Goal: Information Seeking & Learning: Learn about a topic

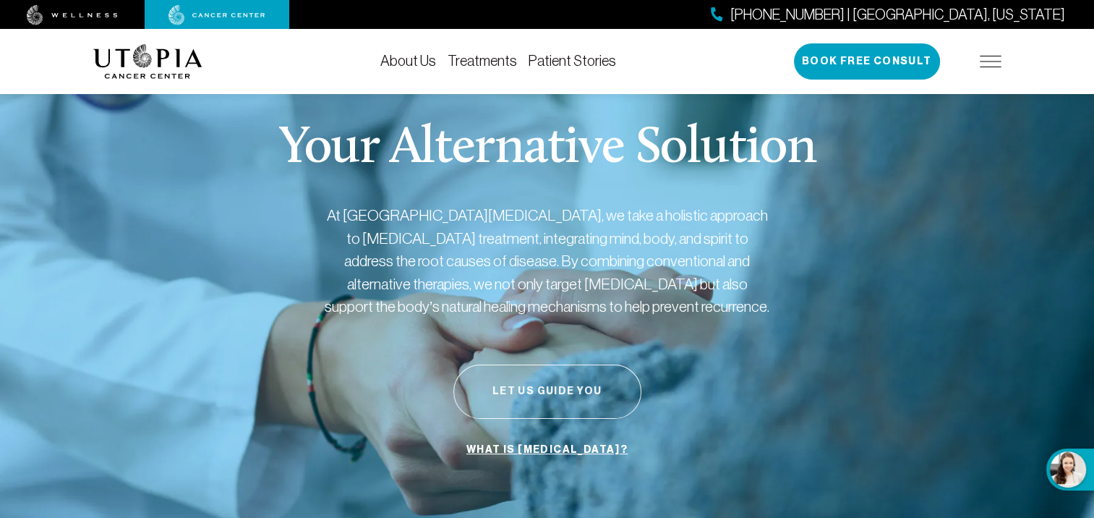
click at [571, 391] on button "Let Us Guide You" at bounding box center [547, 391] width 188 height 54
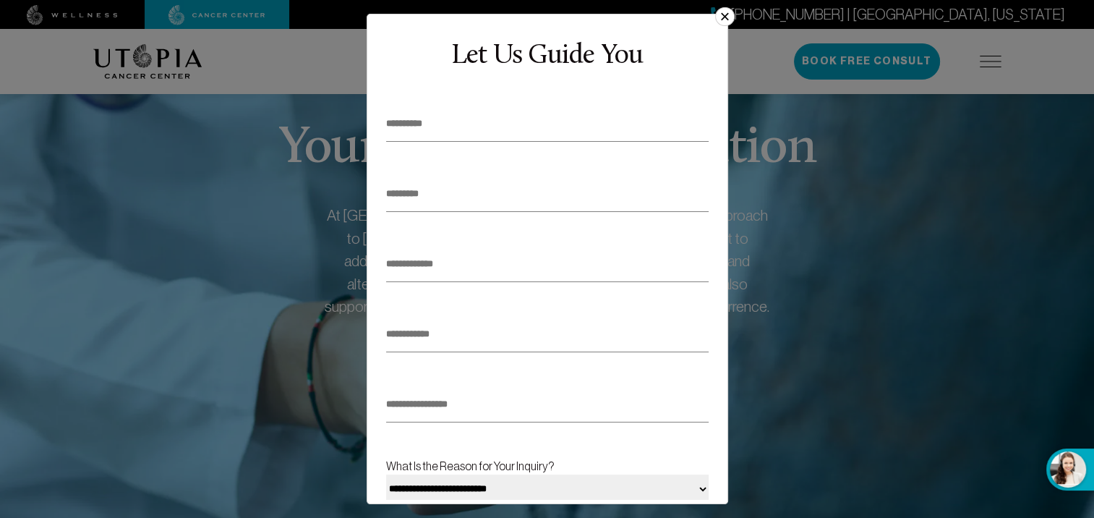
click at [724, 18] on button "×" at bounding box center [724, 16] width 19 height 19
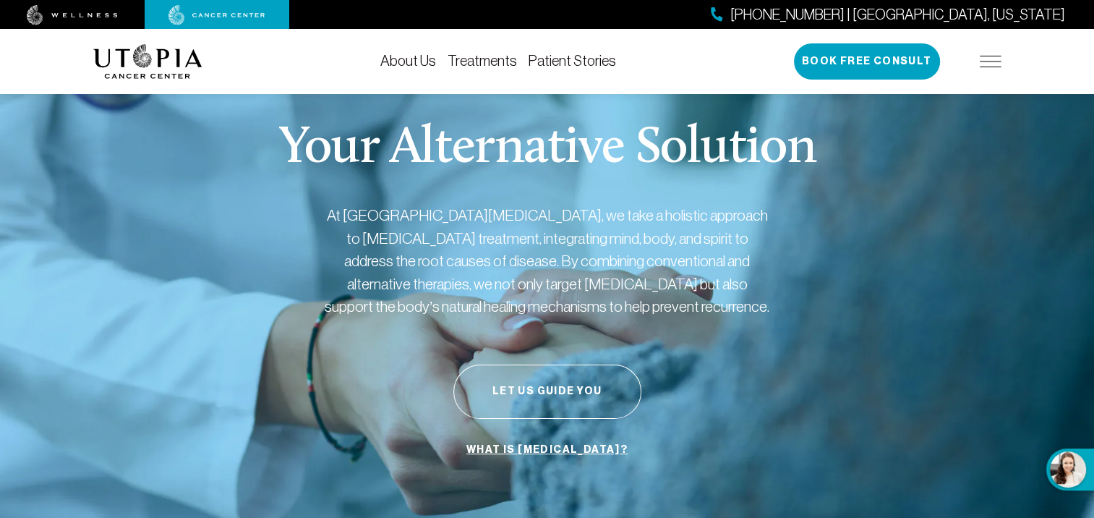
click at [480, 56] on link "Treatments" at bounding box center [482, 61] width 69 height 16
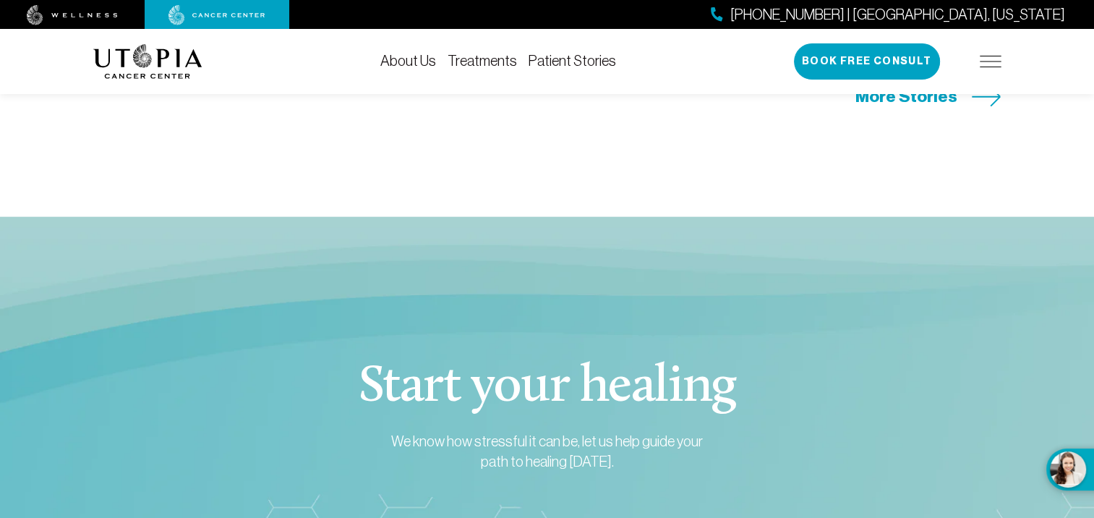
scroll to position [3326, 0]
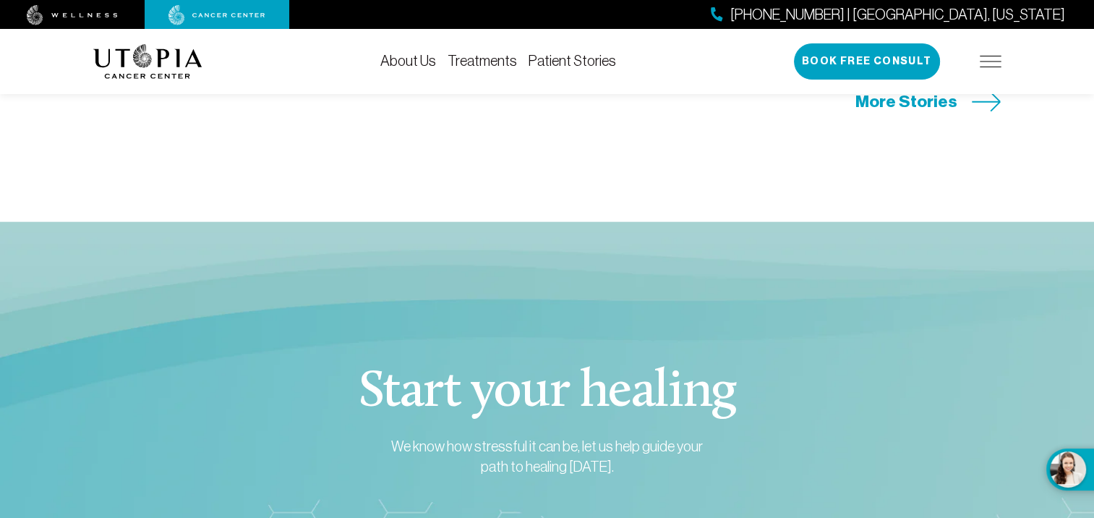
click at [986, 64] on img at bounding box center [991, 62] width 22 height 12
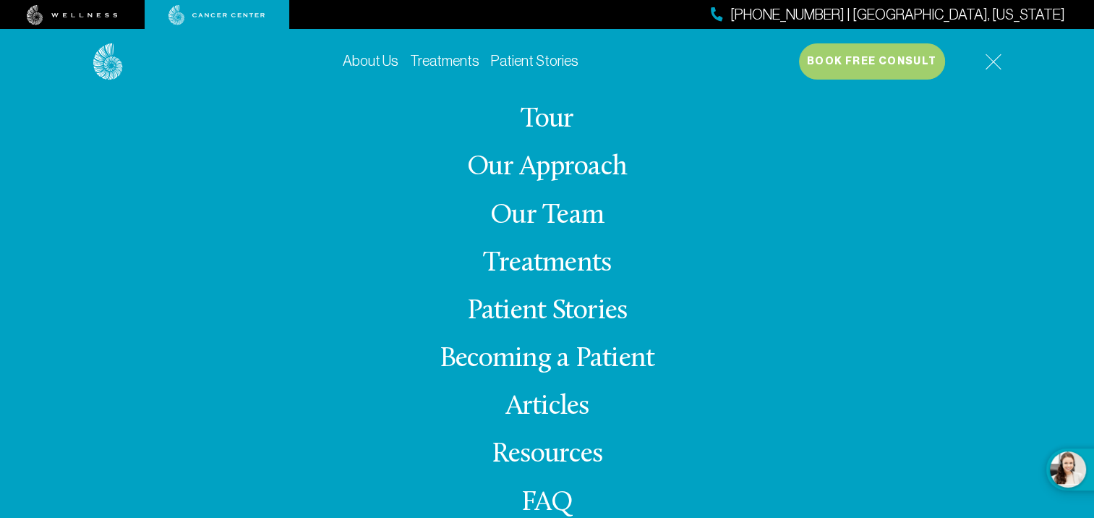
click at [573, 216] on link "Our Team" at bounding box center [547, 216] width 114 height 28
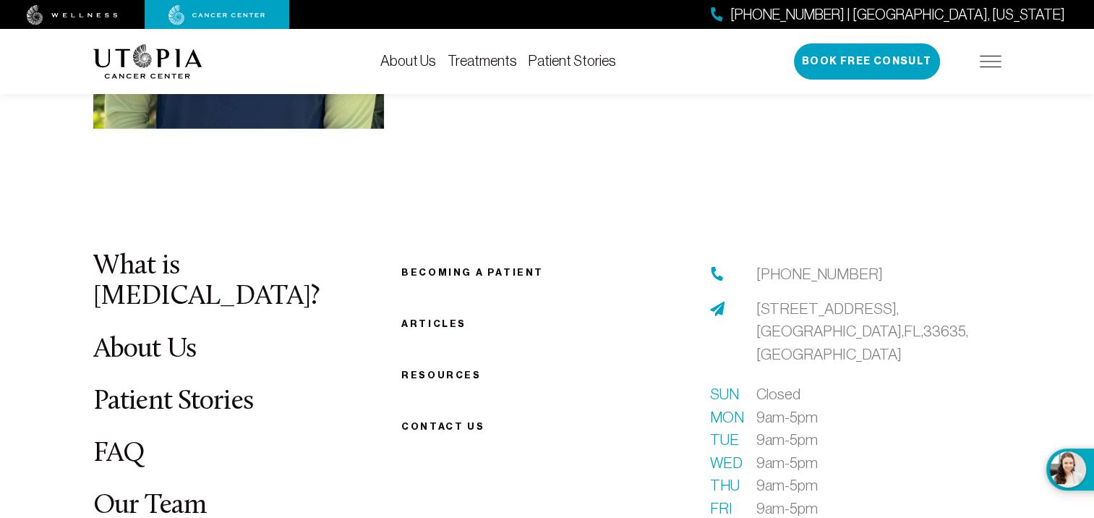
scroll to position [4611, 0]
click at [126, 438] on link "FAQ" at bounding box center [119, 452] width 52 height 28
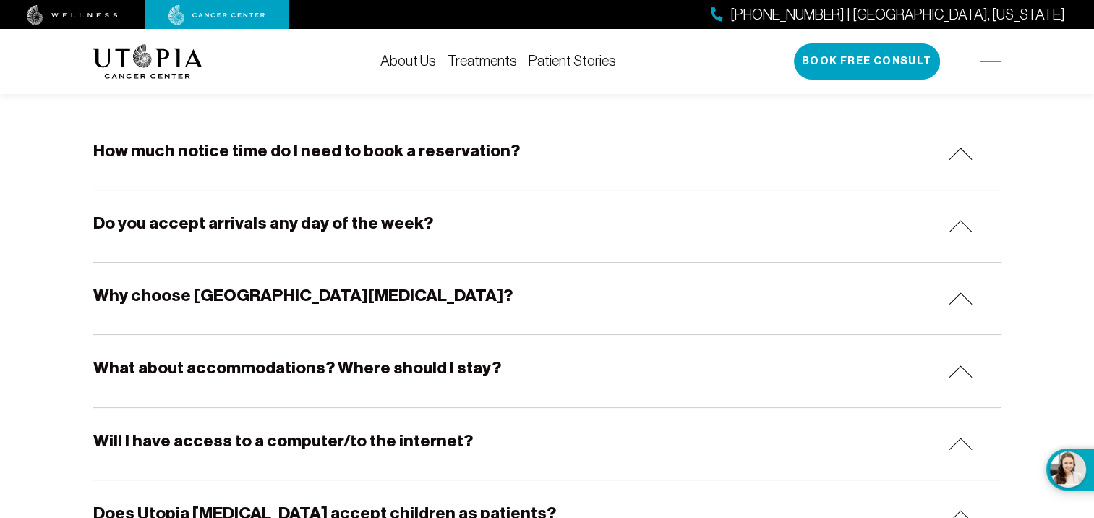
scroll to position [272, 0]
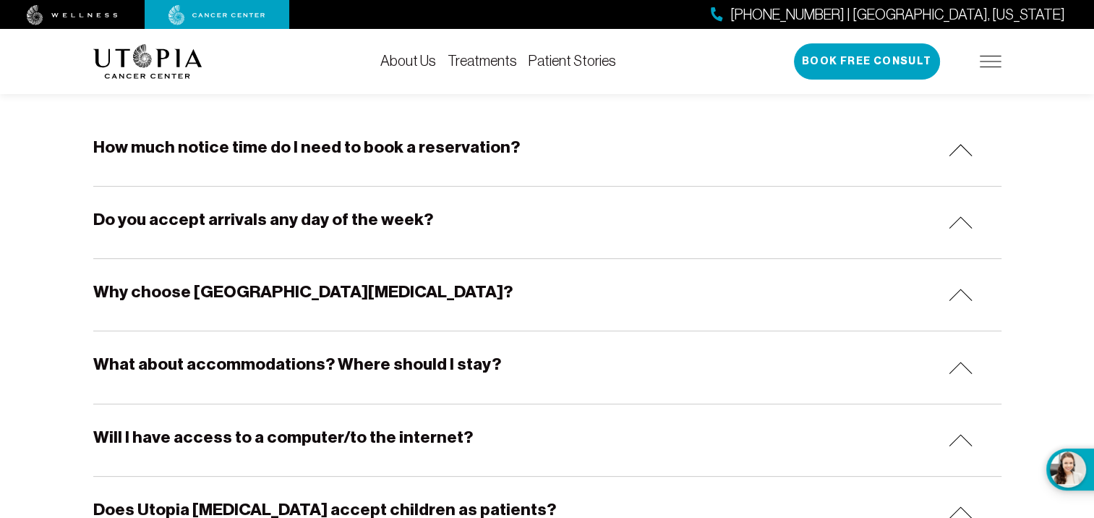
click at [959, 153] on img at bounding box center [961, 150] width 24 height 12
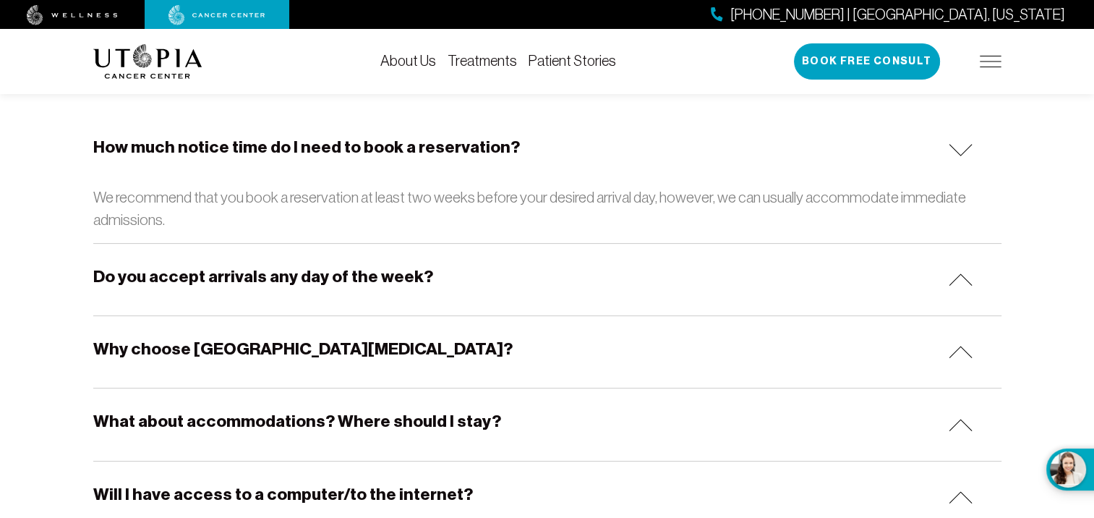
click at [959, 153] on img at bounding box center [961, 150] width 24 height 12
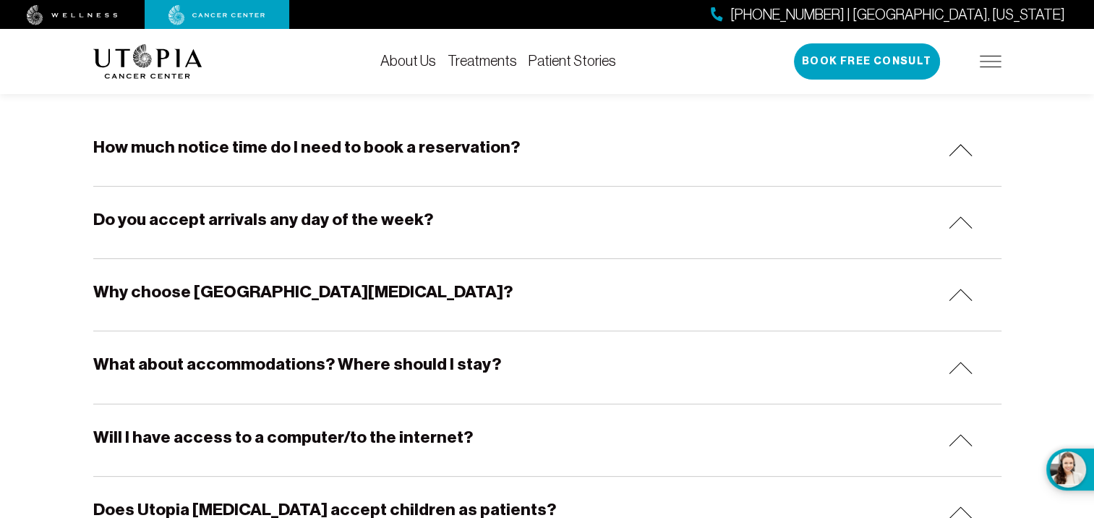
click at [958, 226] on img at bounding box center [961, 222] width 24 height 12
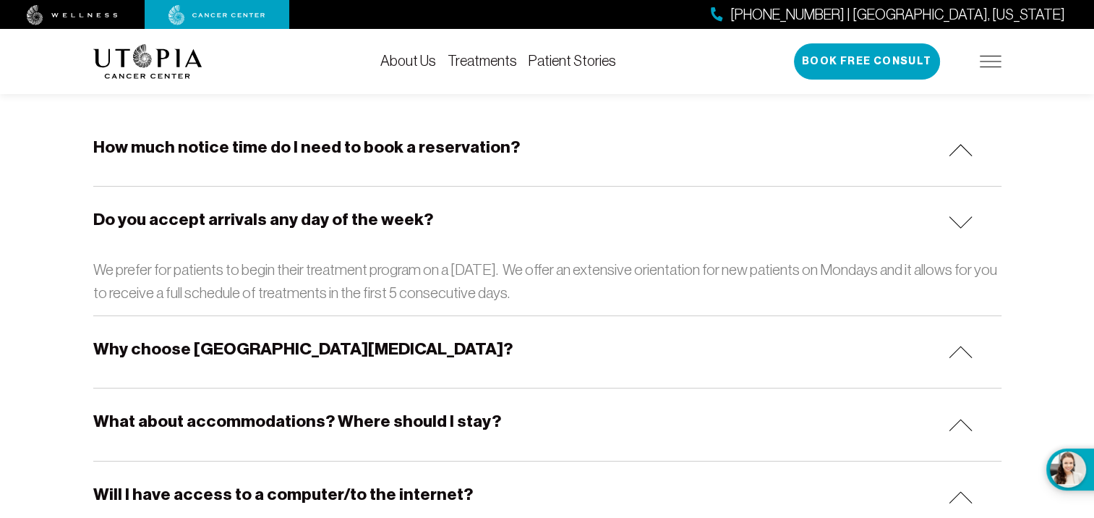
click at [960, 227] on img at bounding box center [961, 222] width 24 height 12
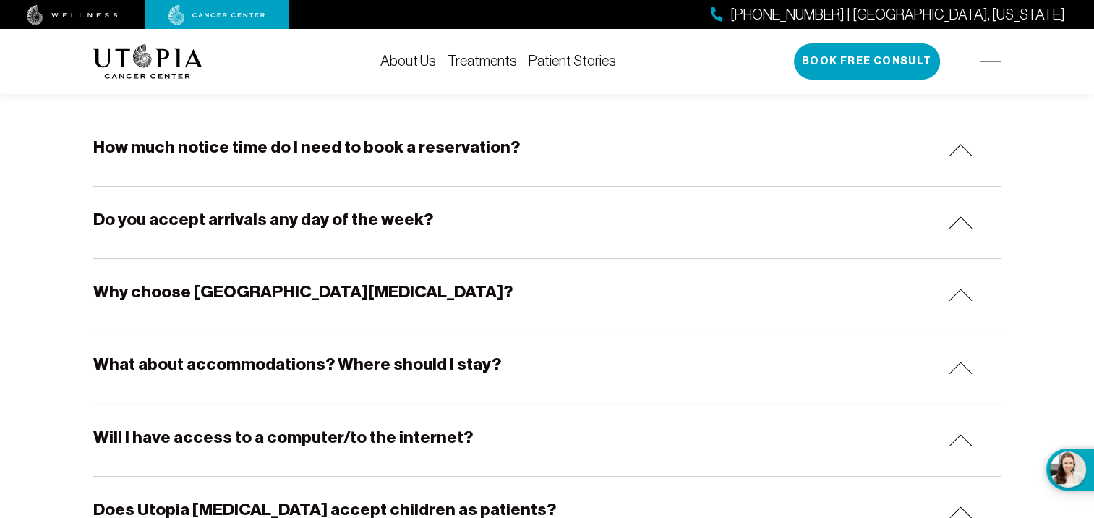
click at [957, 297] on img at bounding box center [961, 294] width 24 height 12
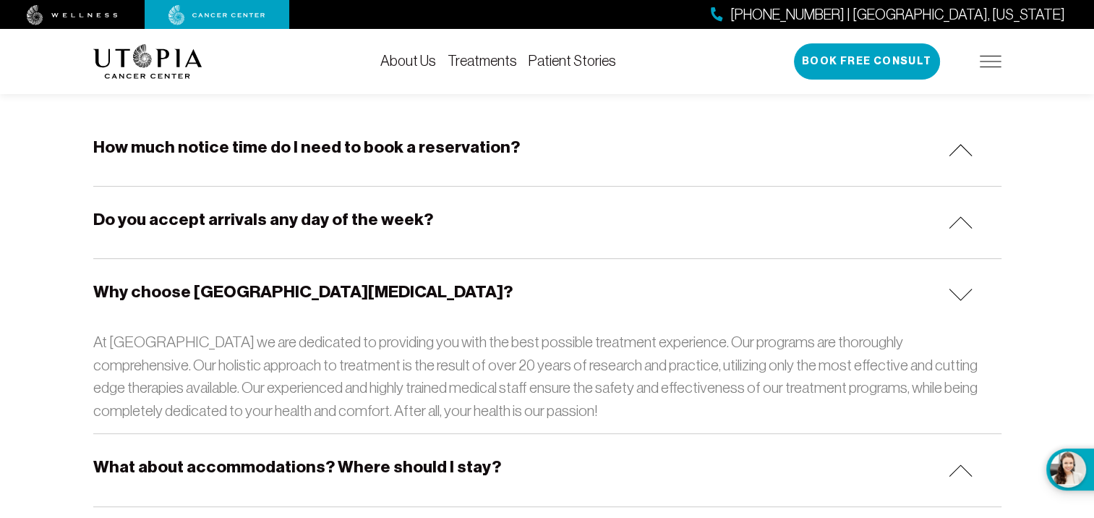
click at [957, 301] on div "Why choose [GEOGRAPHIC_DATA][MEDICAL_DATA]?" at bounding box center [547, 295] width 908 height 72
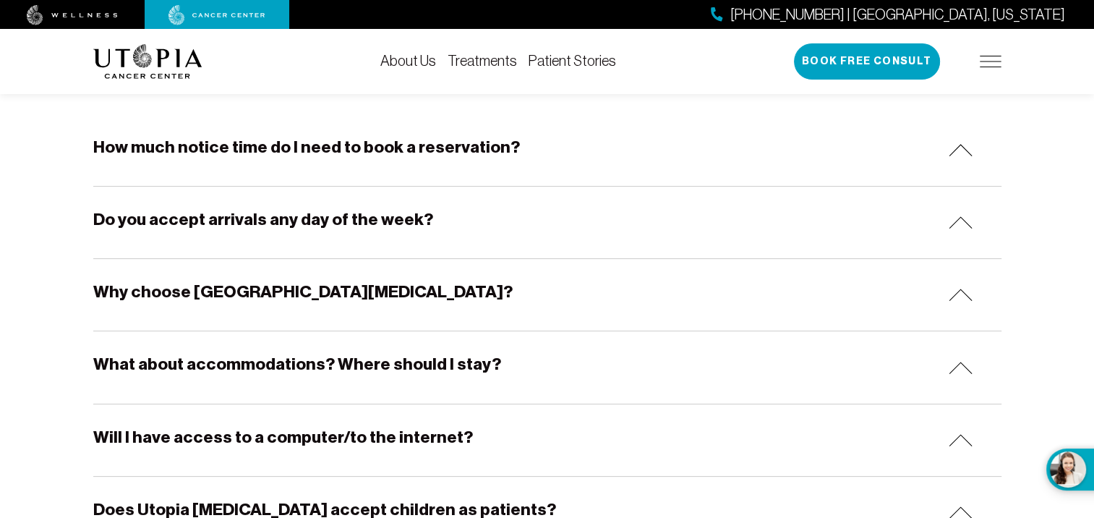
click at [959, 369] on img at bounding box center [961, 367] width 24 height 12
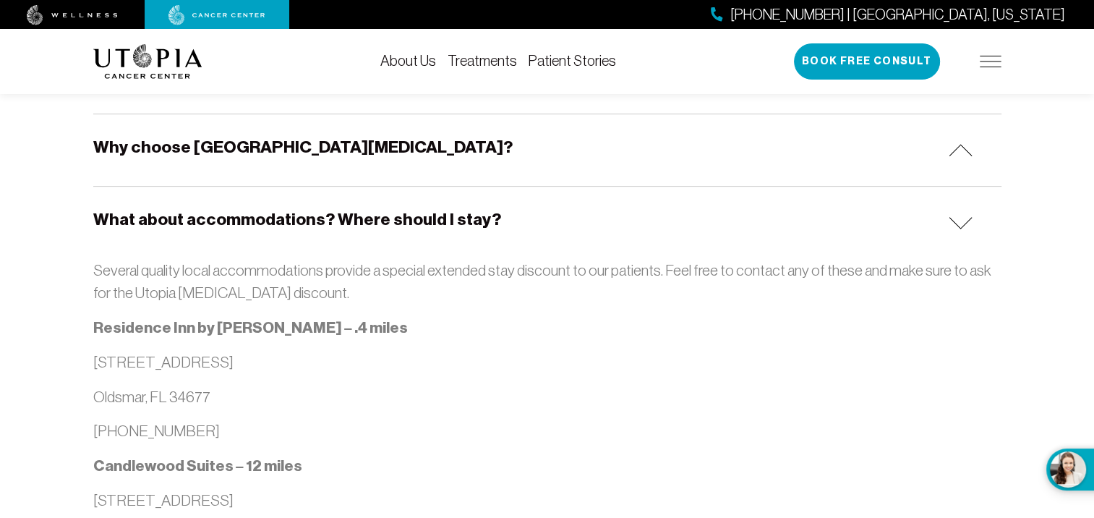
scroll to position [414, 0]
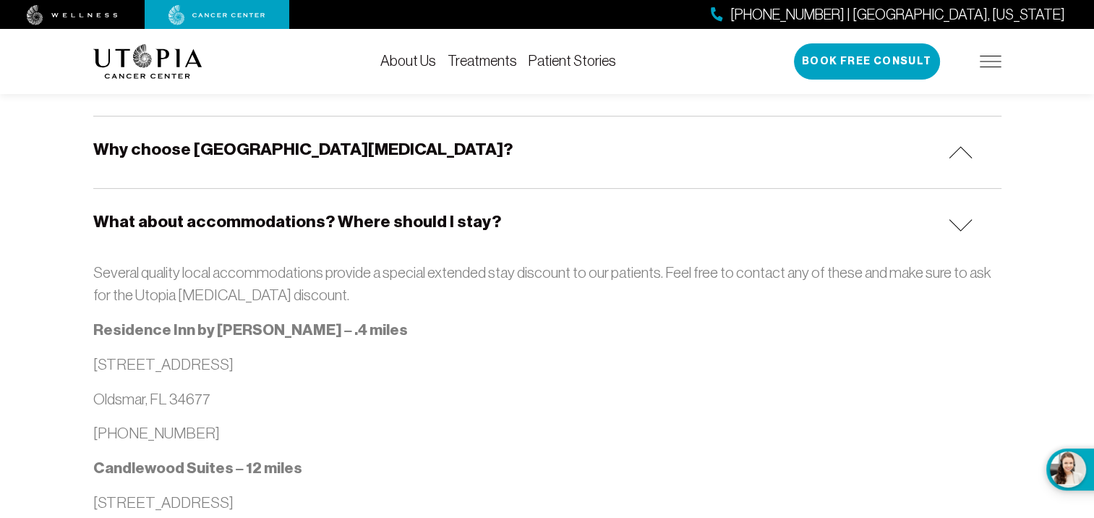
click at [961, 231] on div "What about accommodations? Where should I stay?" at bounding box center [547, 225] width 908 height 72
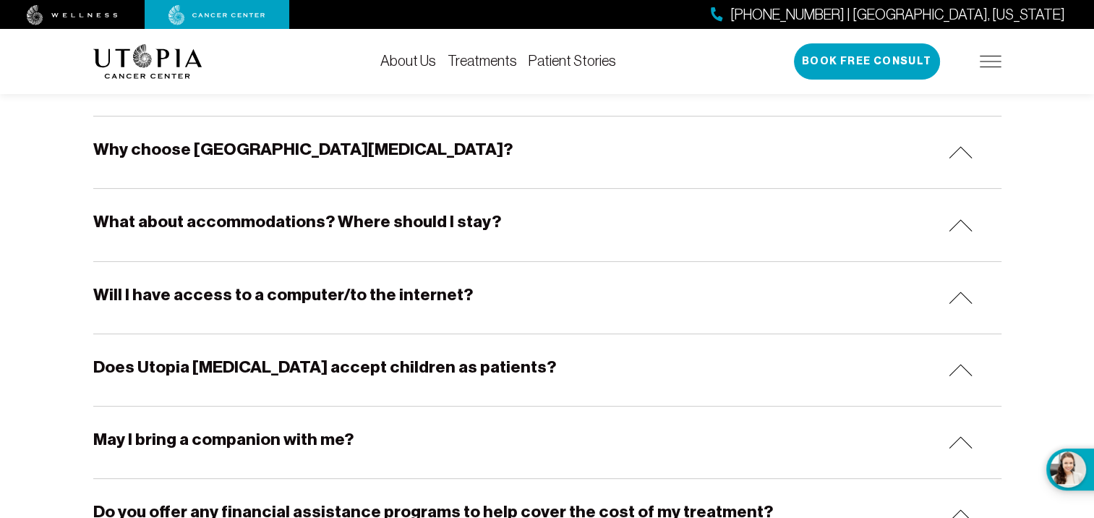
click at [958, 299] on img at bounding box center [961, 297] width 24 height 12
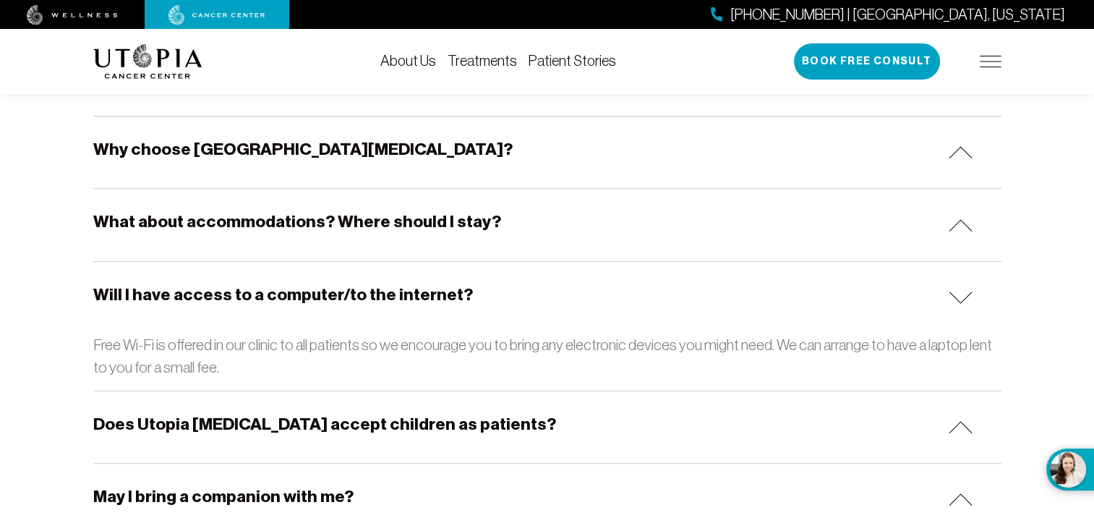
click at [959, 301] on img at bounding box center [961, 297] width 24 height 12
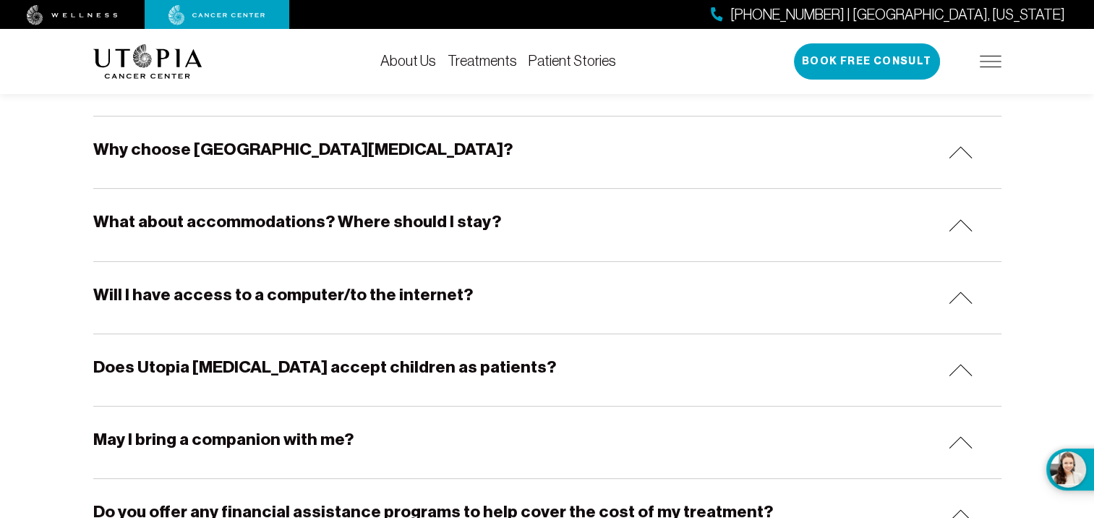
click at [958, 440] on img at bounding box center [961, 442] width 24 height 12
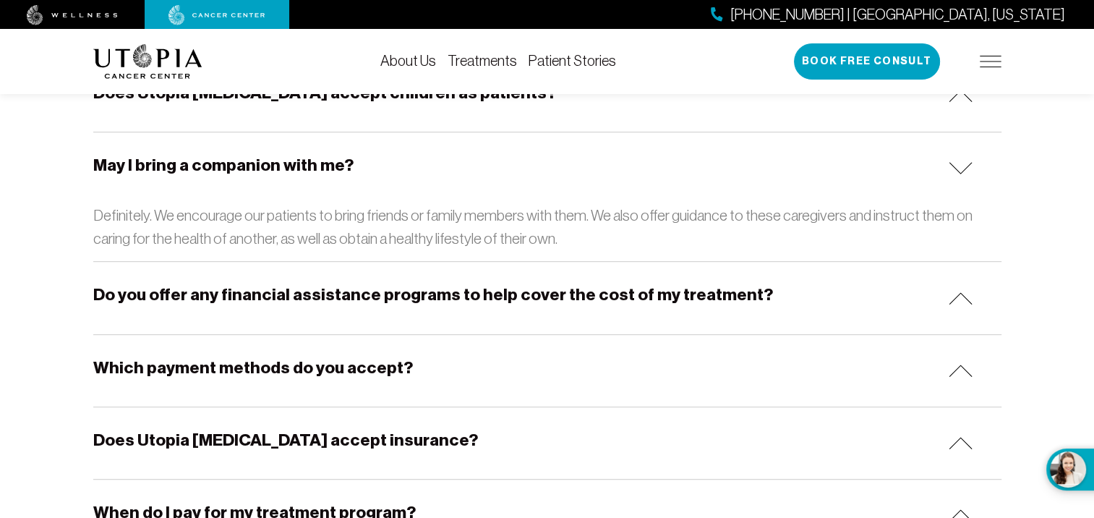
scroll to position [689, 0]
click at [959, 171] on img at bounding box center [961, 167] width 24 height 12
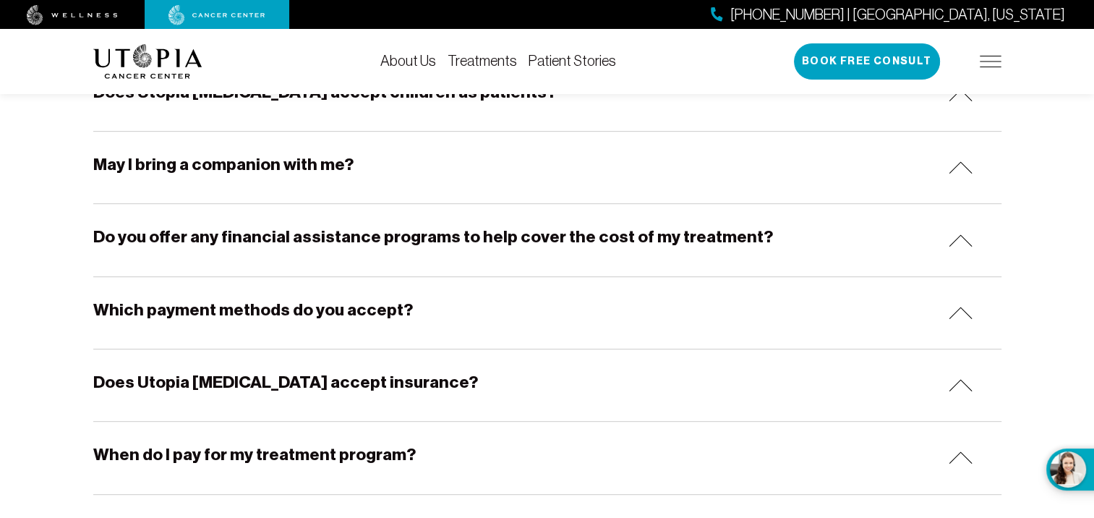
click at [958, 243] on img at bounding box center [961, 240] width 24 height 12
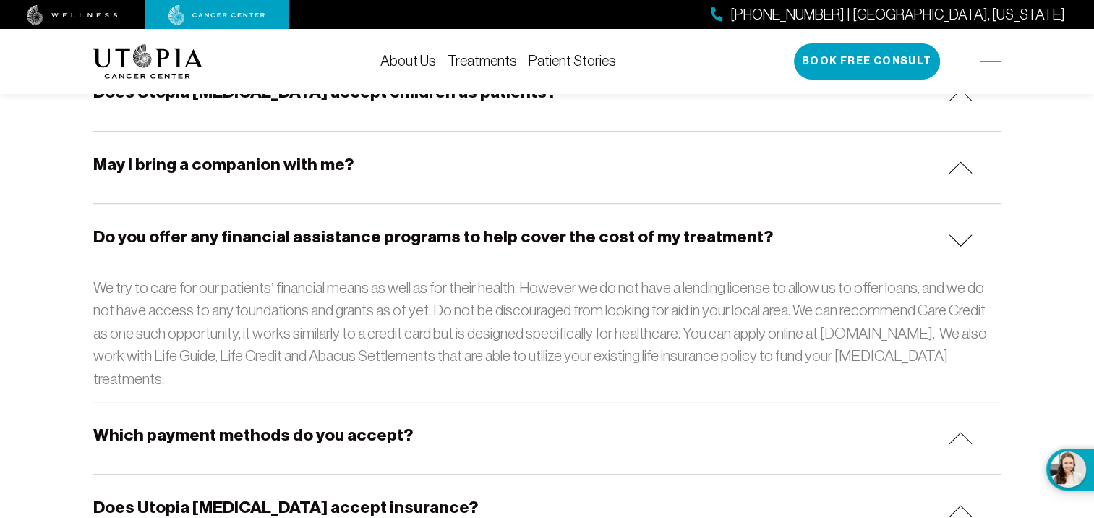
click at [958, 245] on div "Do you offer any financial assistance programs to help cover the cost of my tre…" at bounding box center [547, 240] width 908 height 72
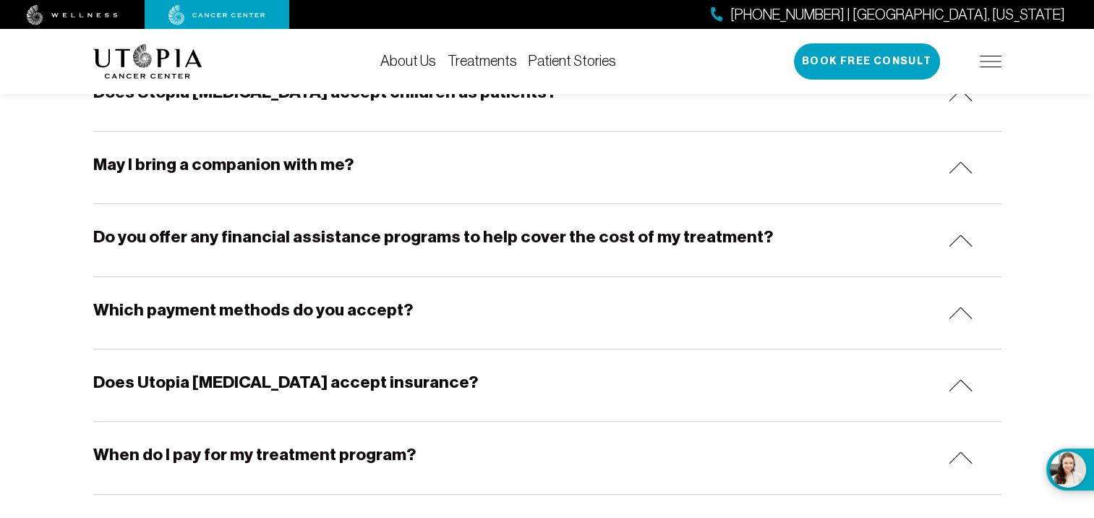
click at [961, 316] on img at bounding box center [961, 313] width 24 height 12
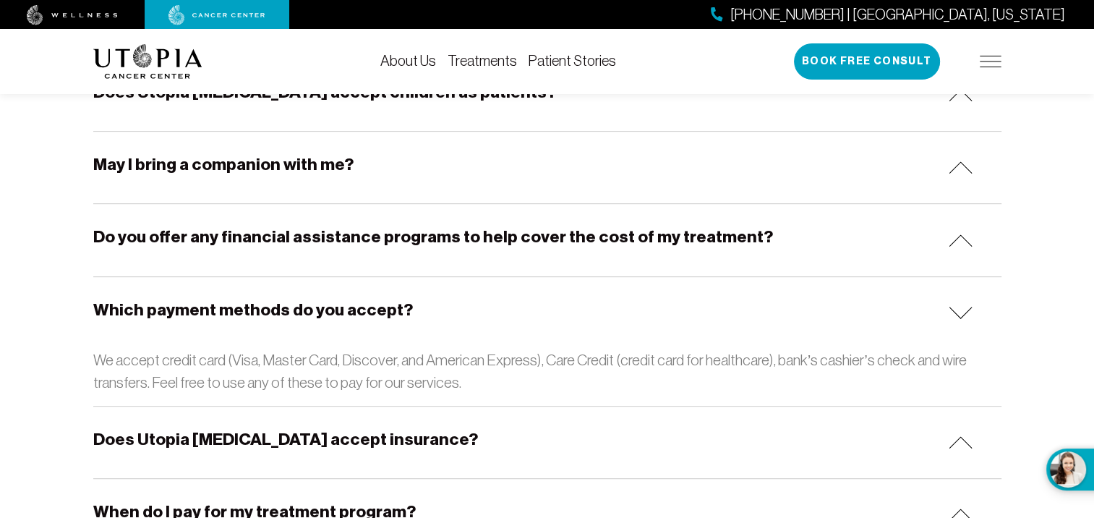
click at [955, 314] on img at bounding box center [961, 313] width 24 height 12
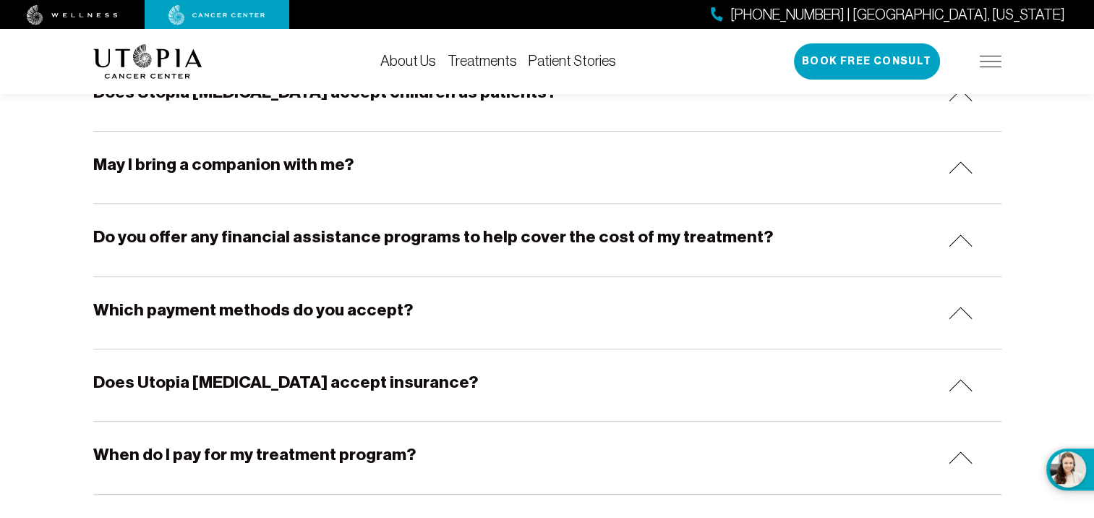
click at [962, 389] on img at bounding box center [961, 385] width 24 height 12
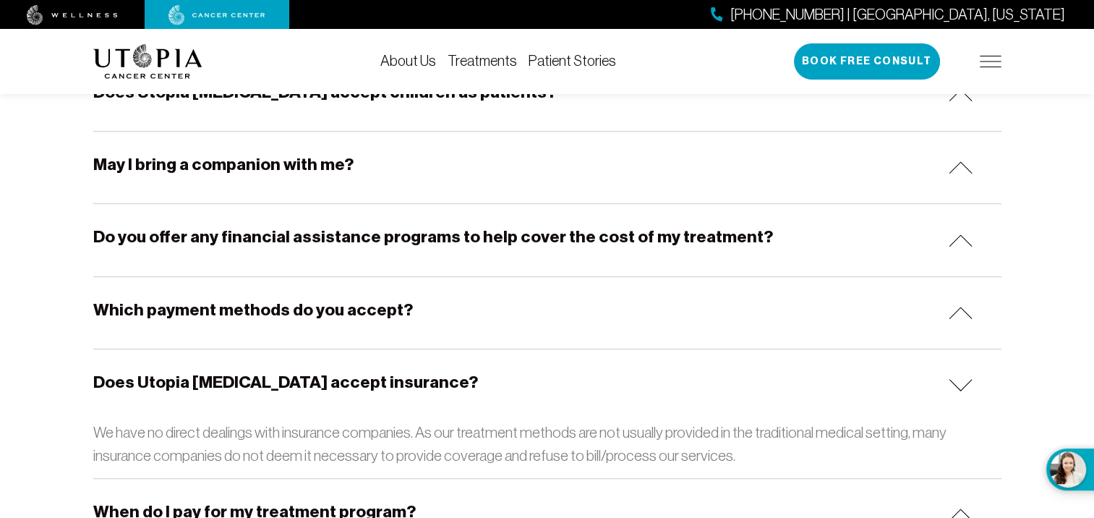
click at [959, 388] on img at bounding box center [961, 385] width 24 height 12
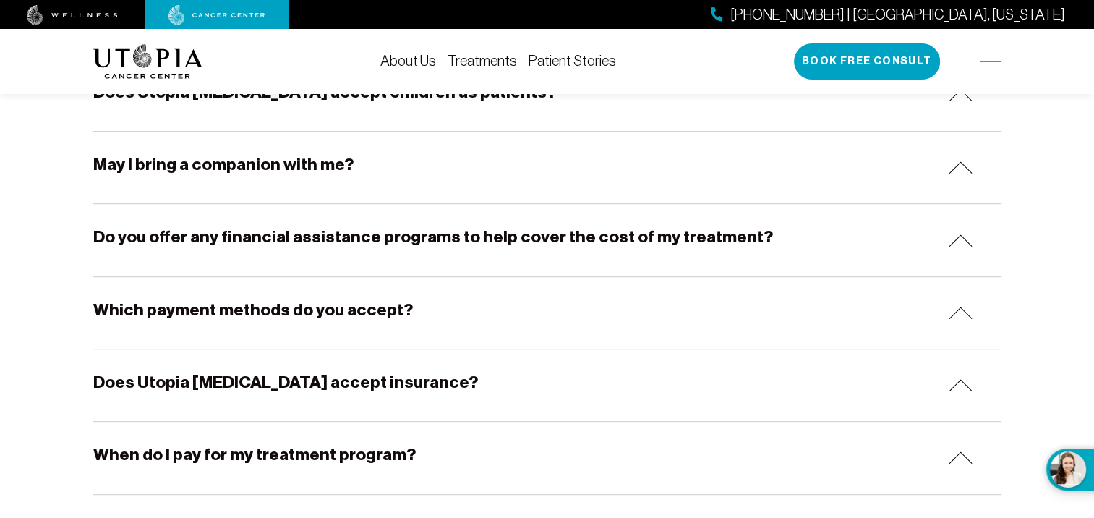
click at [959, 458] on img at bounding box center [961, 457] width 24 height 12
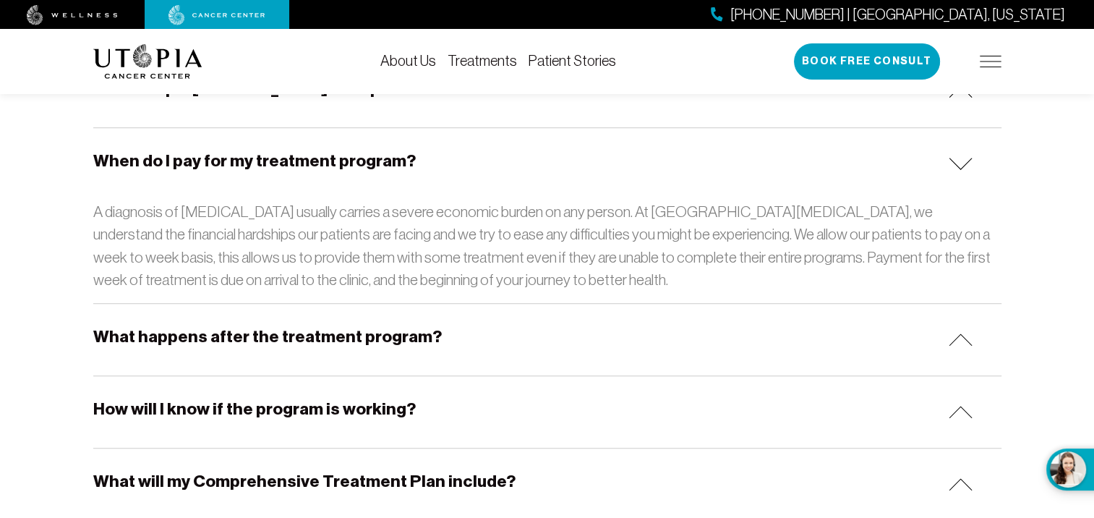
scroll to position [986, 0]
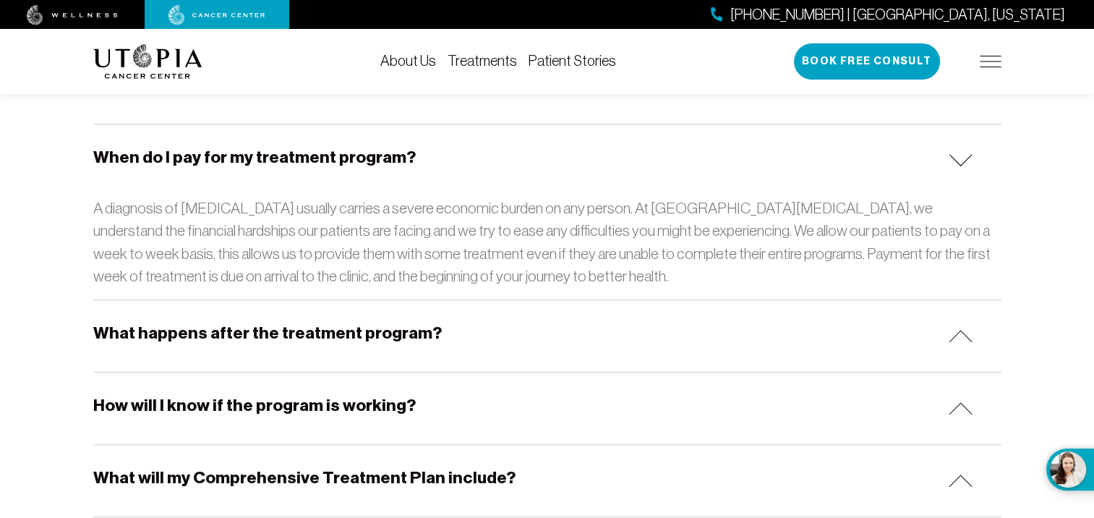
click at [959, 163] on img at bounding box center [961, 160] width 24 height 12
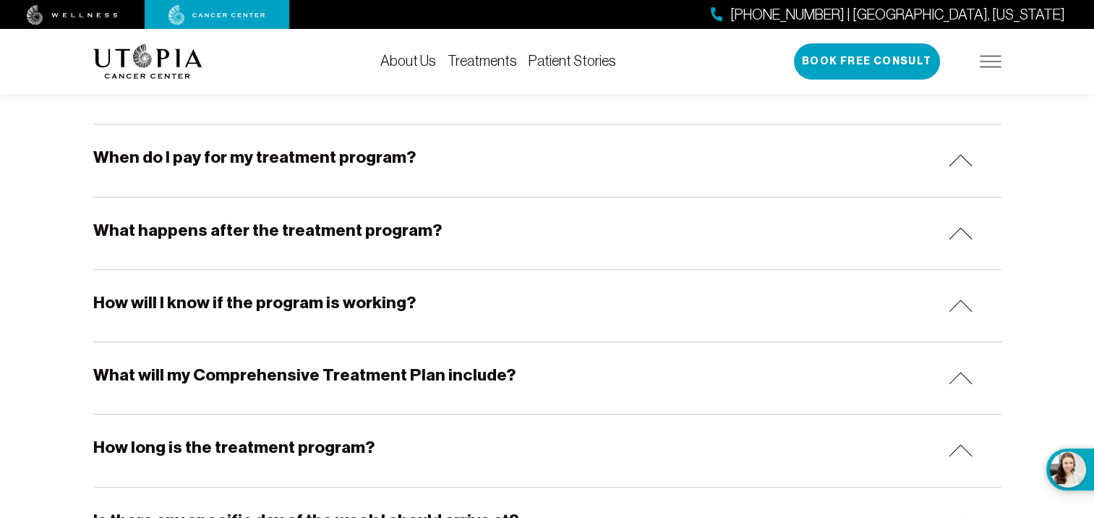
click at [957, 236] on img at bounding box center [961, 233] width 24 height 12
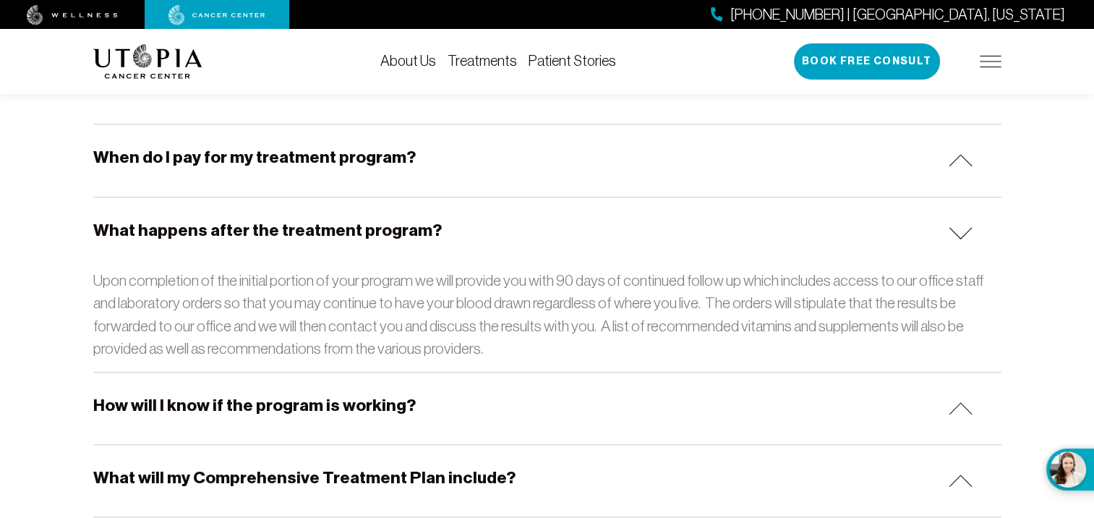
click at [959, 236] on img at bounding box center [961, 233] width 24 height 12
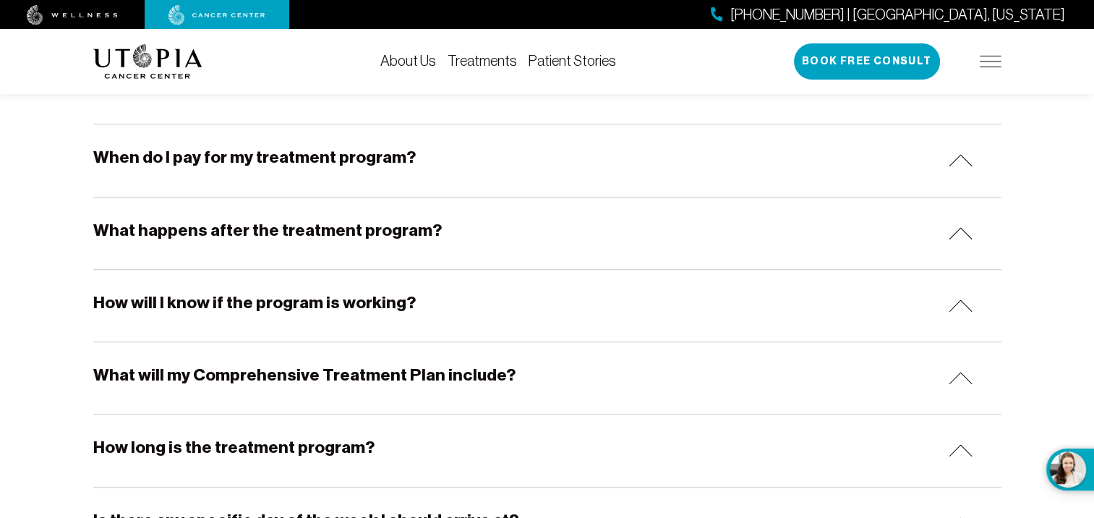
click at [958, 307] on img at bounding box center [961, 305] width 24 height 12
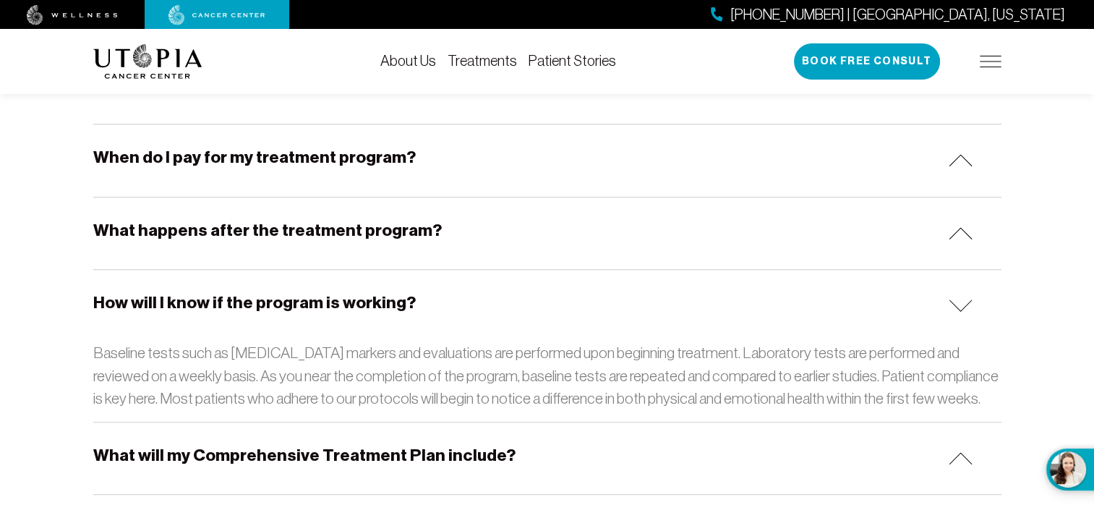
click at [959, 307] on img at bounding box center [961, 305] width 24 height 12
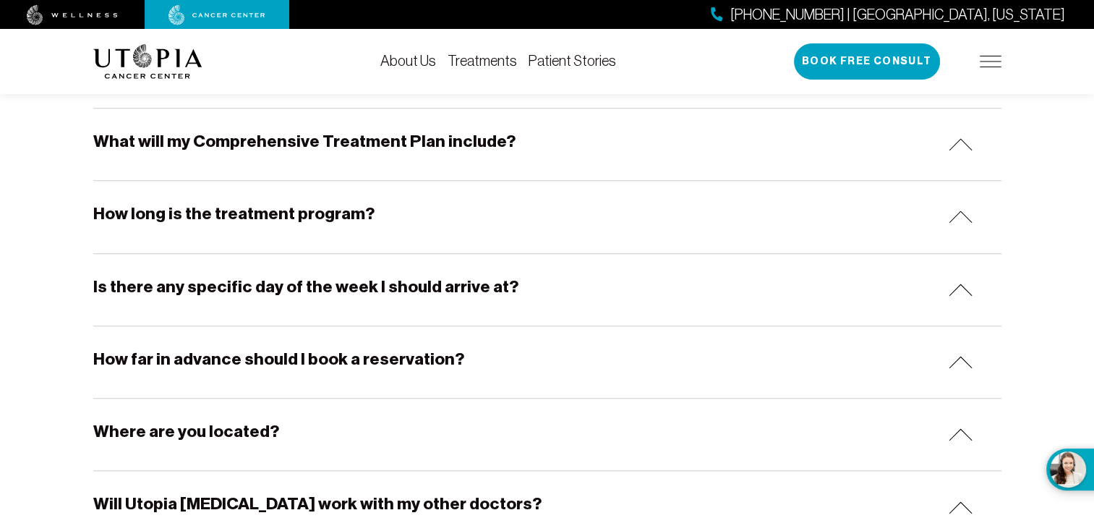
scroll to position [1220, 0]
click at [959, 218] on img at bounding box center [961, 216] width 24 height 12
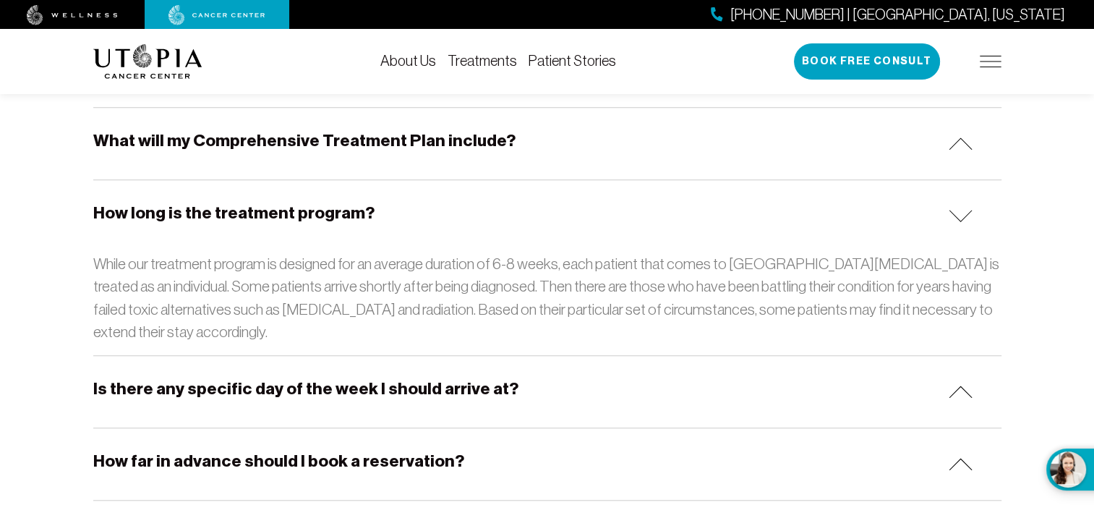
click at [957, 220] on div "How long is the treatment program?" at bounding box center [547, 216] width 908 height 72
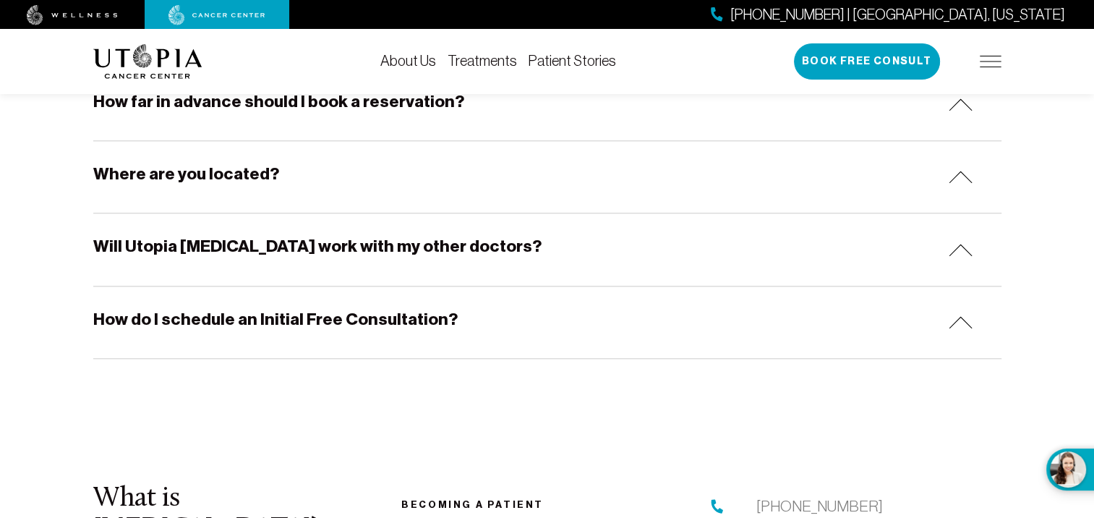
scroll to position [1478, 0]
click at [957, 250] on img at bounding box center [961, 249] width 24 height 12
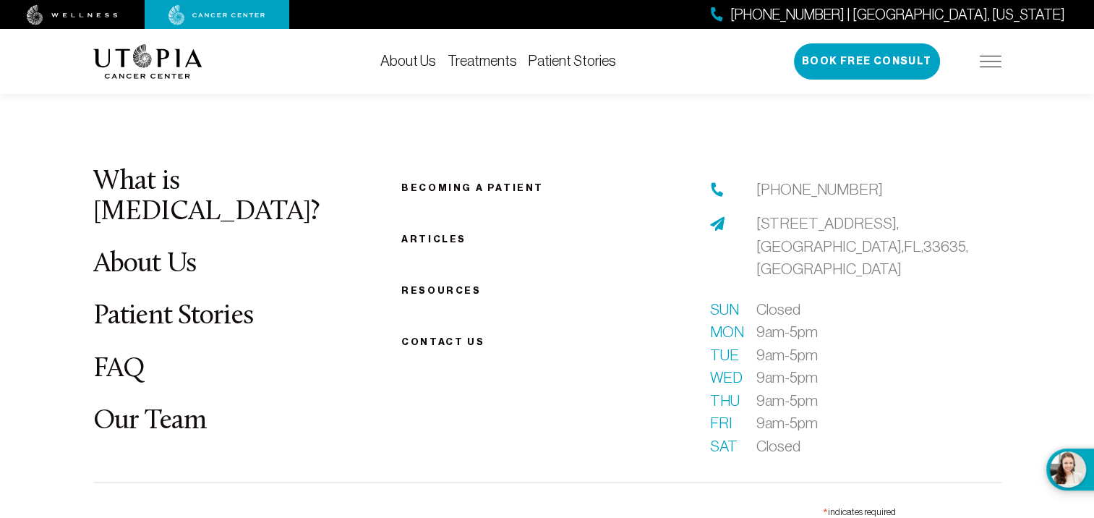
scroll to position [1854, 0]
